Goal: Information Seeking & Learning: Learn about a topic

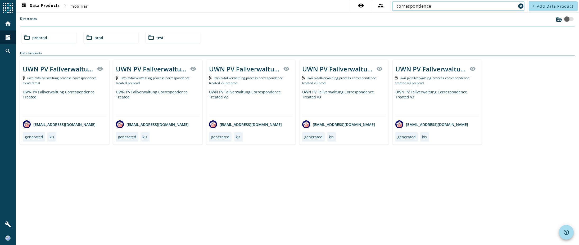
type input "correspondence"
click at [352, 102] on div "UWN PV Fallverwaltung Correspondence Treated v3" at bounding box center [344, 102] width 84 height 27
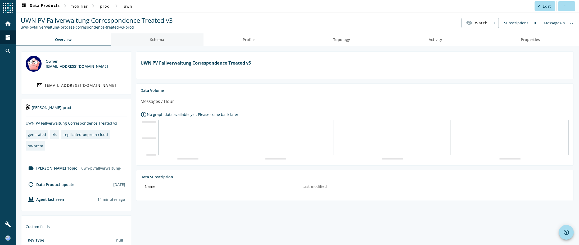
click at [157, 37] on span "Schema" at bounding box center [157, 39] width 14 height 13
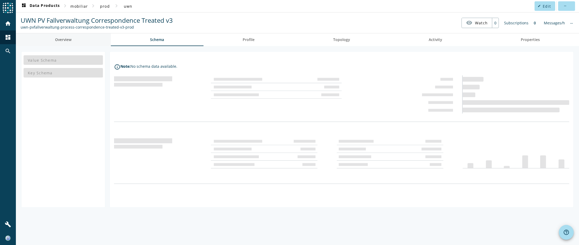
click at [61, 39] on span "Overview" at bounding box center [63, 40] width 16 height 4
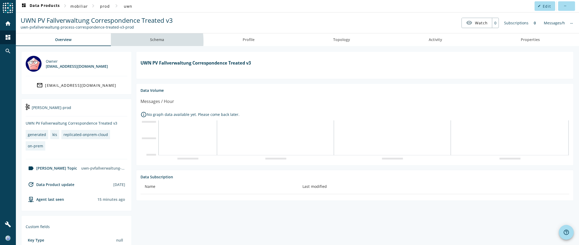
click at [146, 42] on link "Schema" at bounding box center [157, 39] width 93 height 13
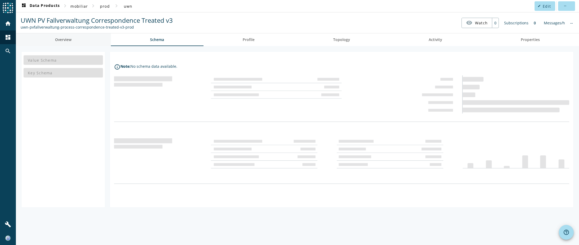
click at [65, 38] on span "Overview" at bounding box center [63, 40] width 16 height 4
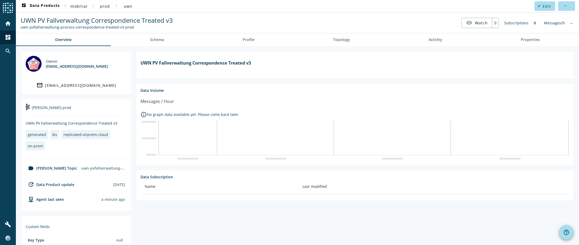
drag, startPoint x: 132, startPoint y: 26, endPoint x: 20, endPoint y: 27, distance: 111.7
click at [20, 27] on div "UWN PV Fallverwaltung Correspondence Treated v3 uwn-pvfallverwaltung-process-co…" at bounding box center [96, 23] width 155 height 14
copy div "uwn-pvfallverwaltung-process-correspondence-treated-v3-prod"
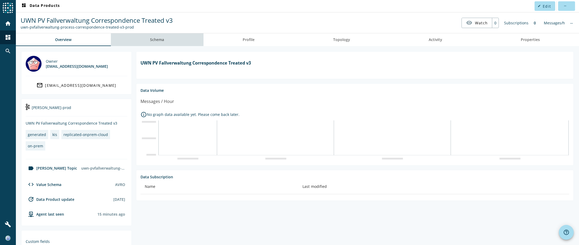
click at [157, 38] on span "Schema" at bounding box center [157, 40] width 14 height 4
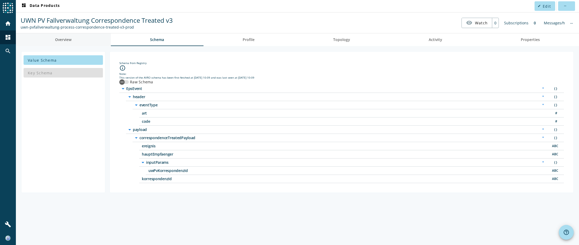
click at [59, 39] on span "Overview" at bounding box center [63, 40] width 16 height 4
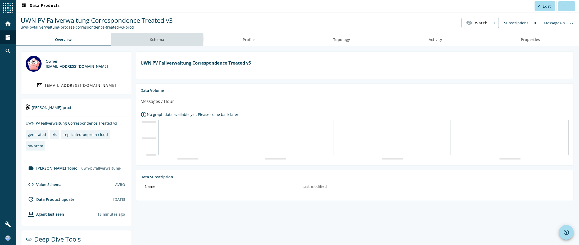
click at [156, 38] on span "Schema" at bounding box center [157, 40] width 14 height 4
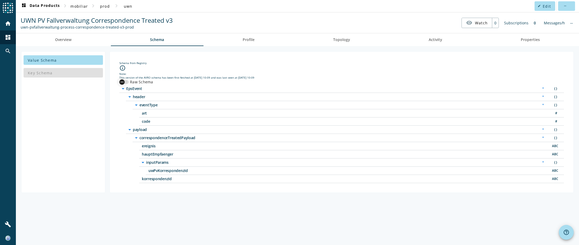
click at [126, 82] on div "button" at bounding box center [122, 82] width 11 height 11
